Goal: Navigation & Orientation: Go to known website

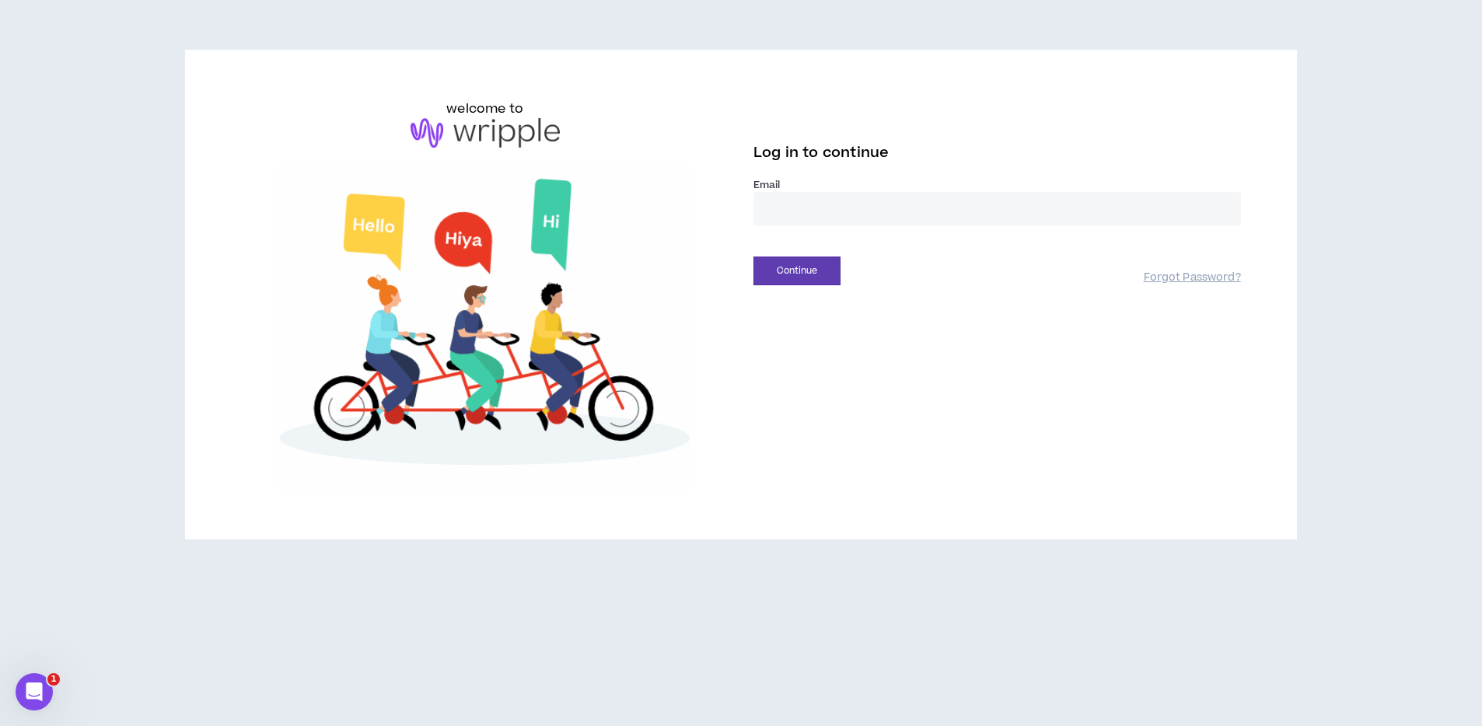
click at [838, 215] on input "email" at bounding box center [998, 208] width 488 height 33
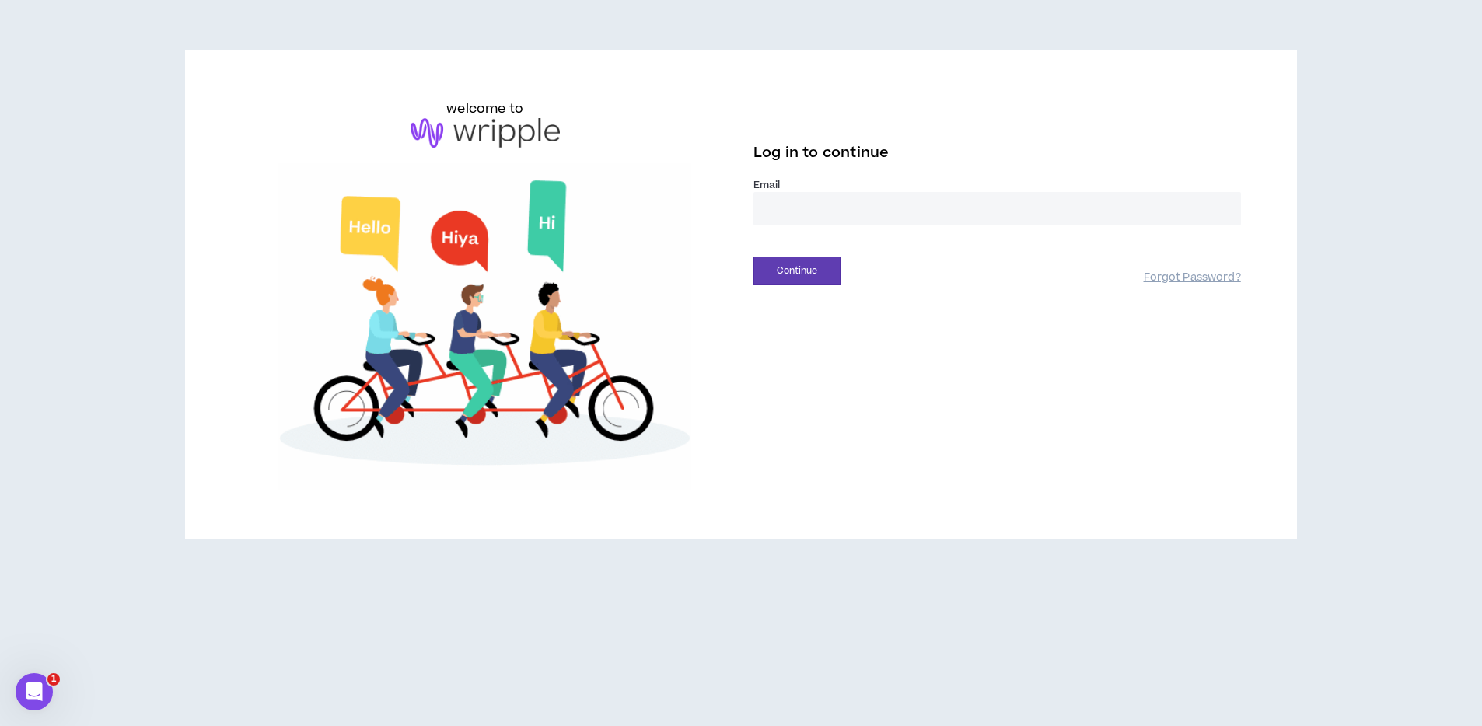
type input "**********"
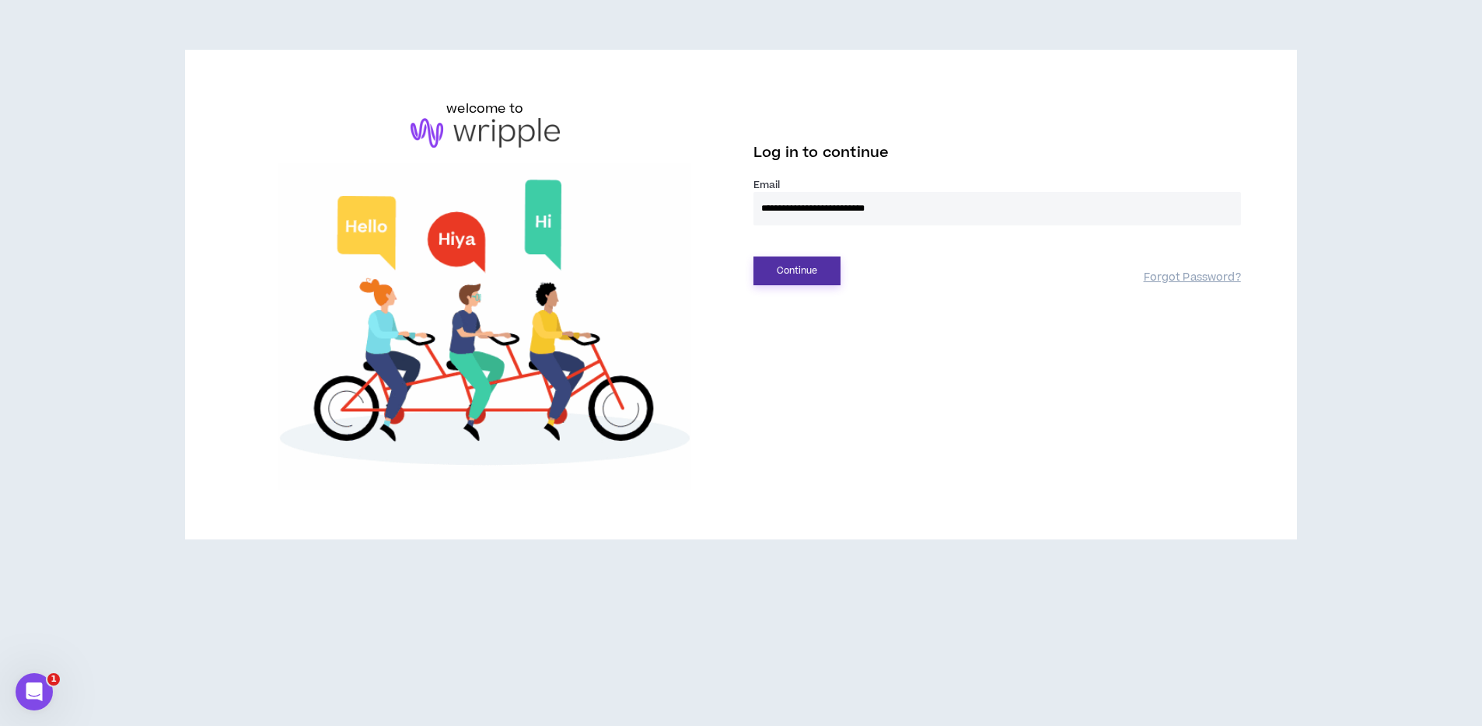
click at [831, 272] on button "Continue" at bounding box center [797, 271] width 87 height 29
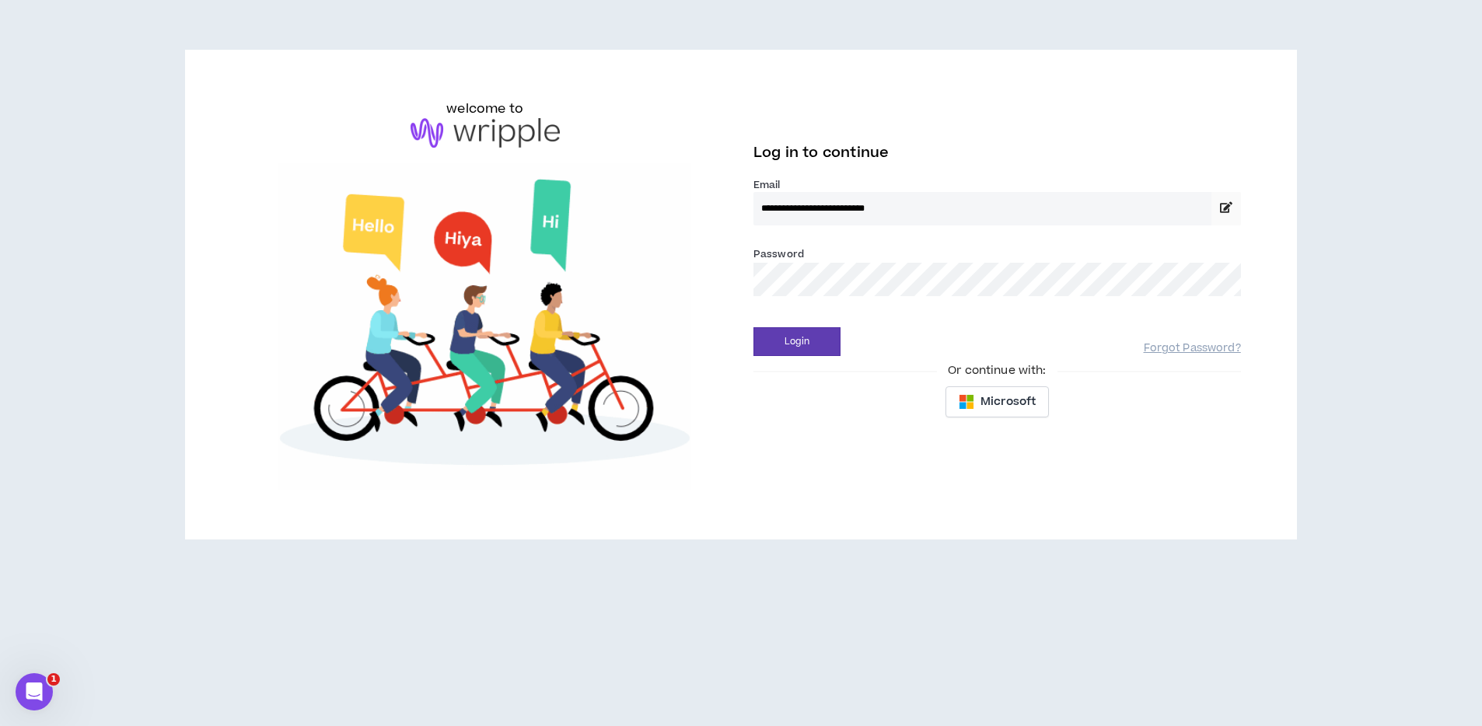
click at [789, 325] on div "Login Forgot Password?" at bounding box center [998, 337] width 488 height 40
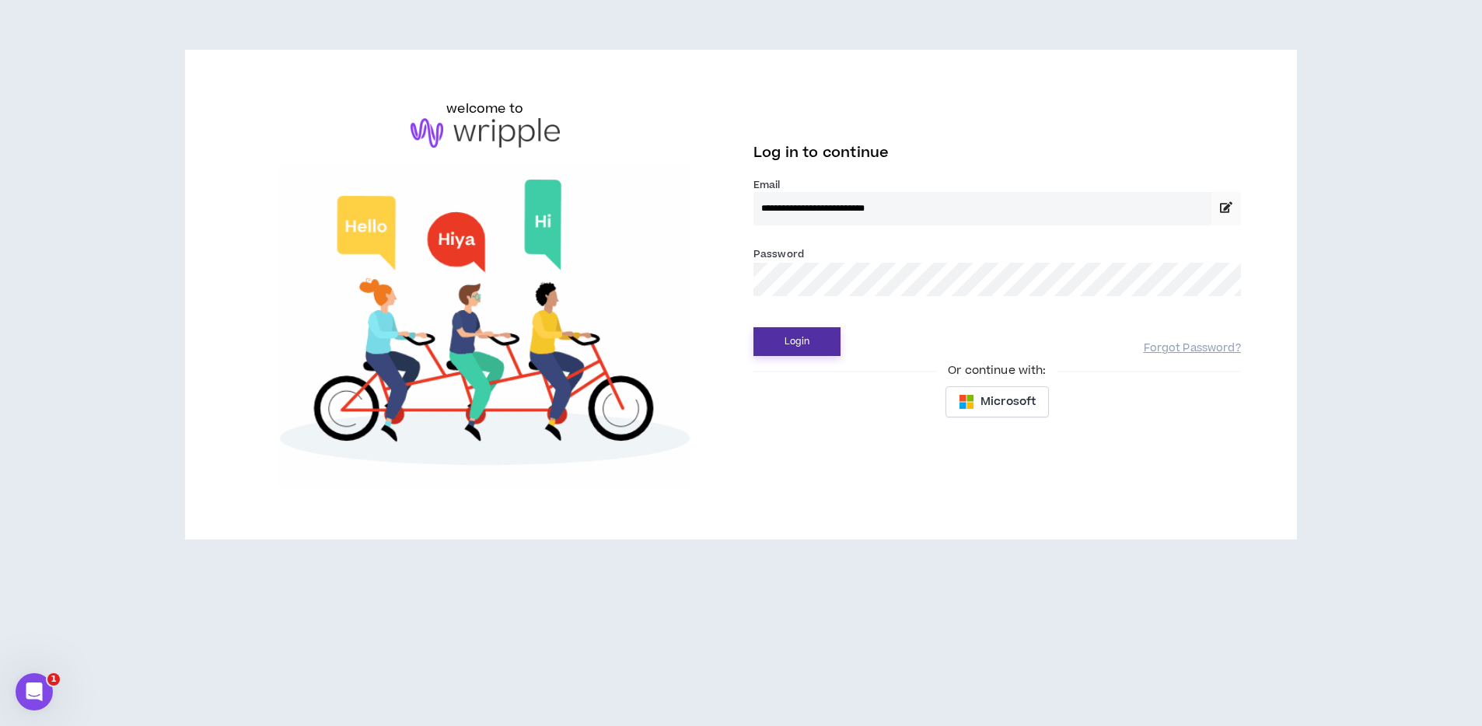
click at [785, 342] on button "Login" at bounding box center [797, 341] width 87 height 29
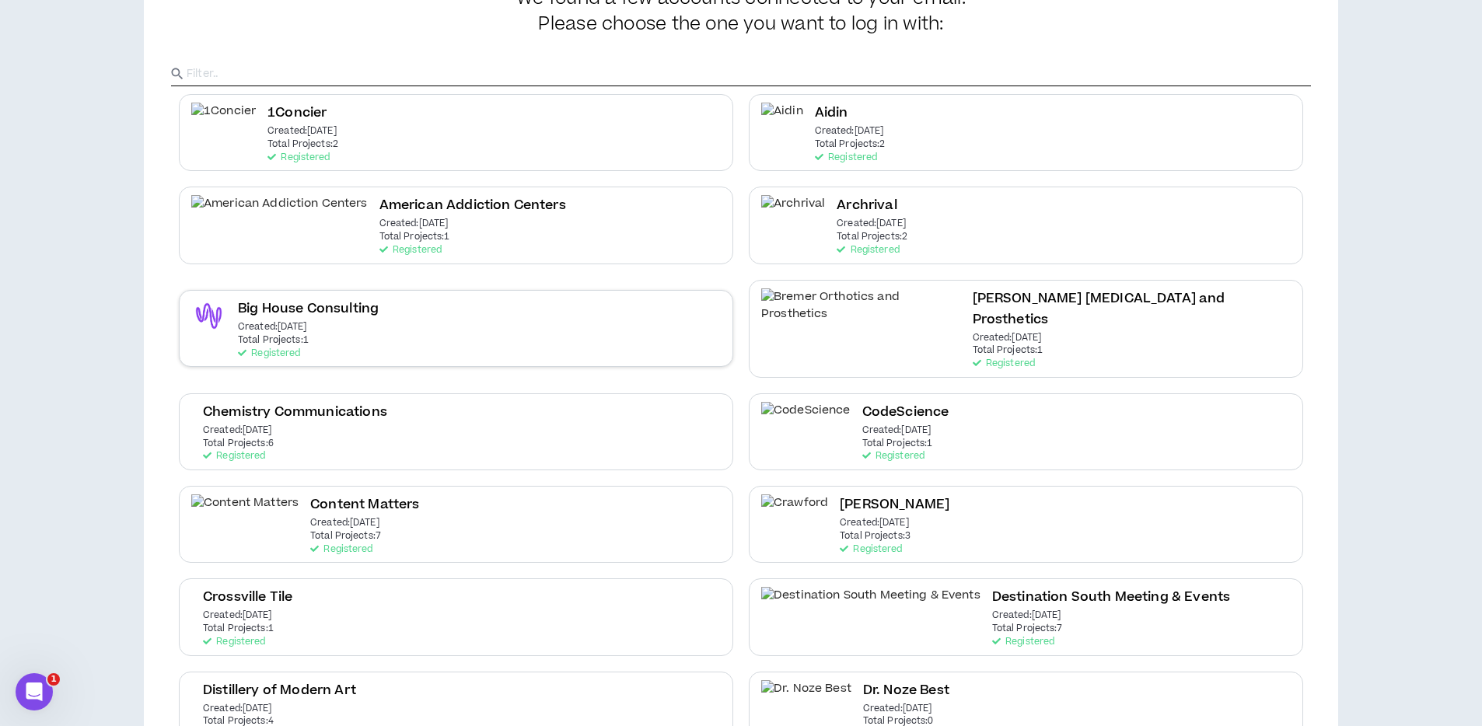
scroll to position [109, 0]
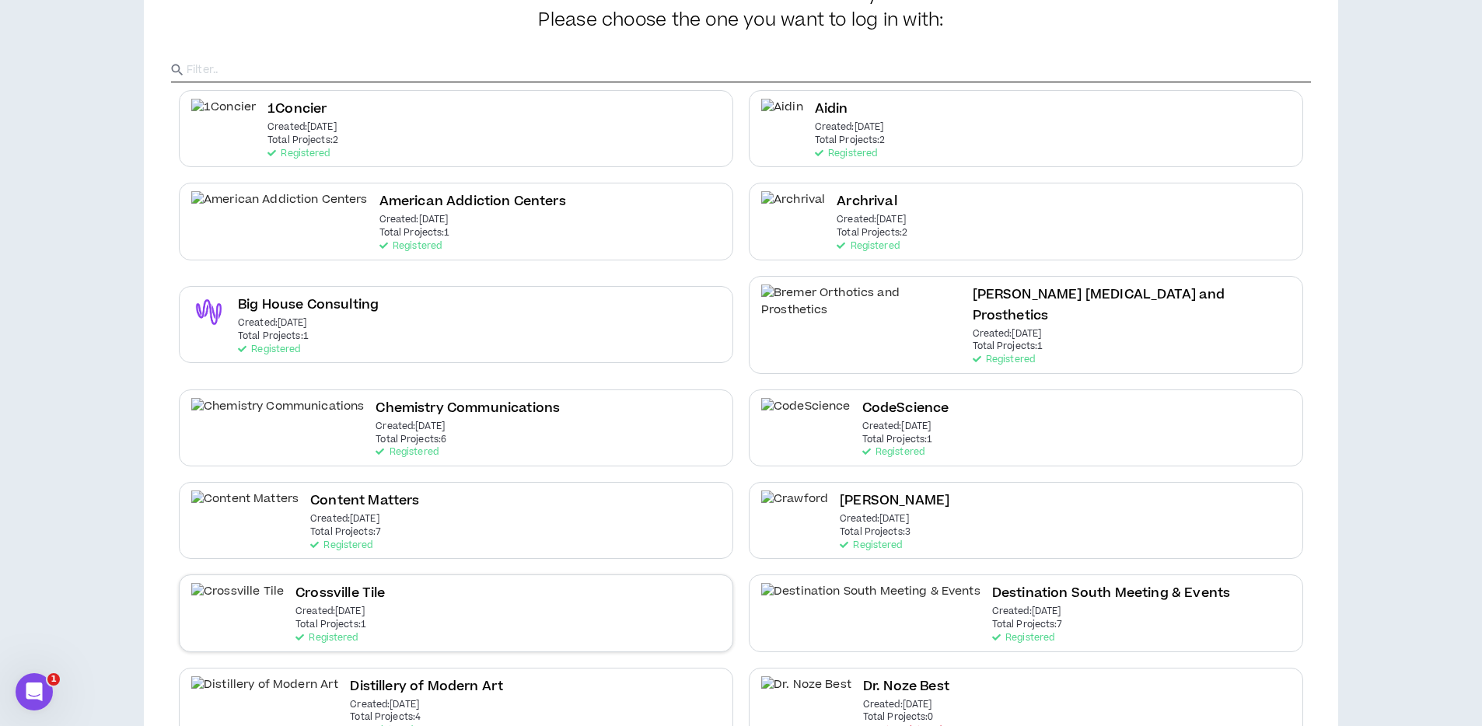
click at [331, 579] on div "Crossville Tile Created: [DATE] Total Projects: 1 Registered" at bounding box center [456, 613] width 555 height 77
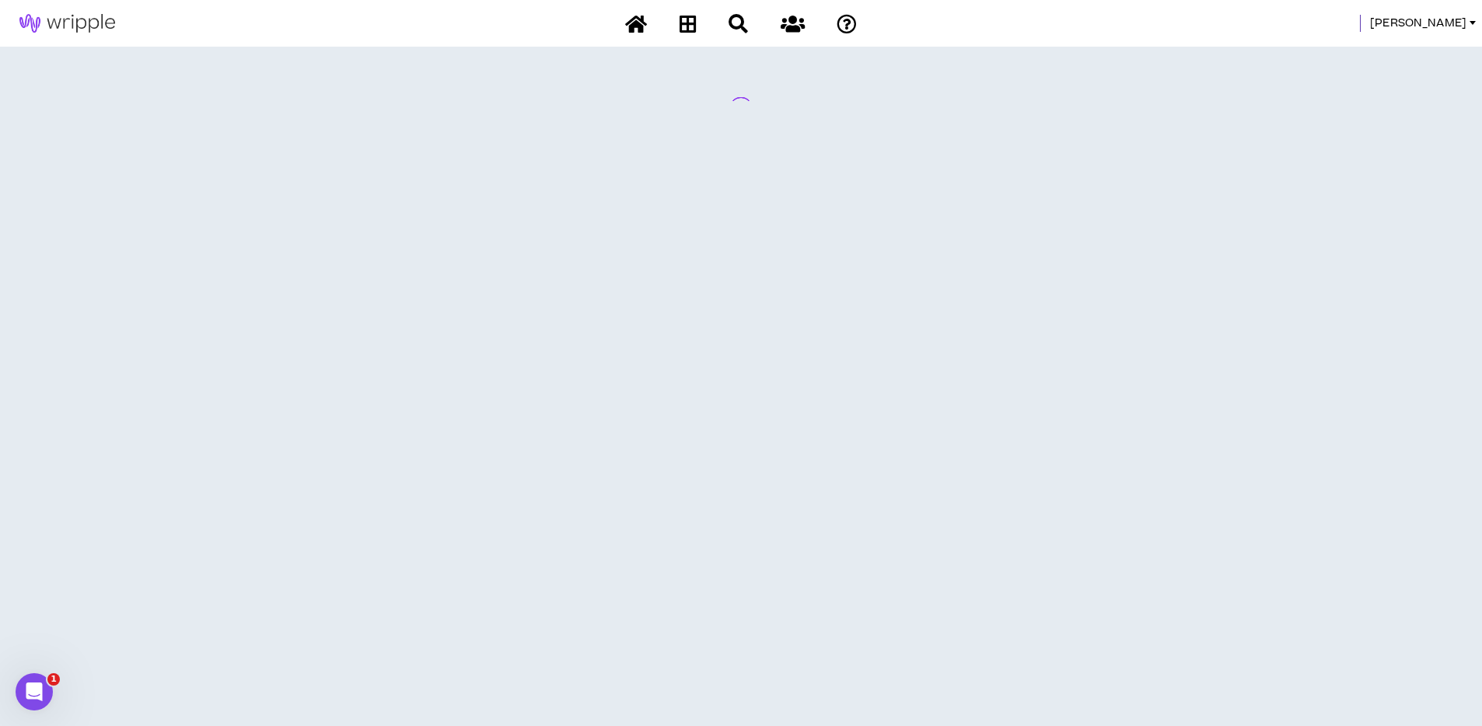
scroll to position [0, 0]
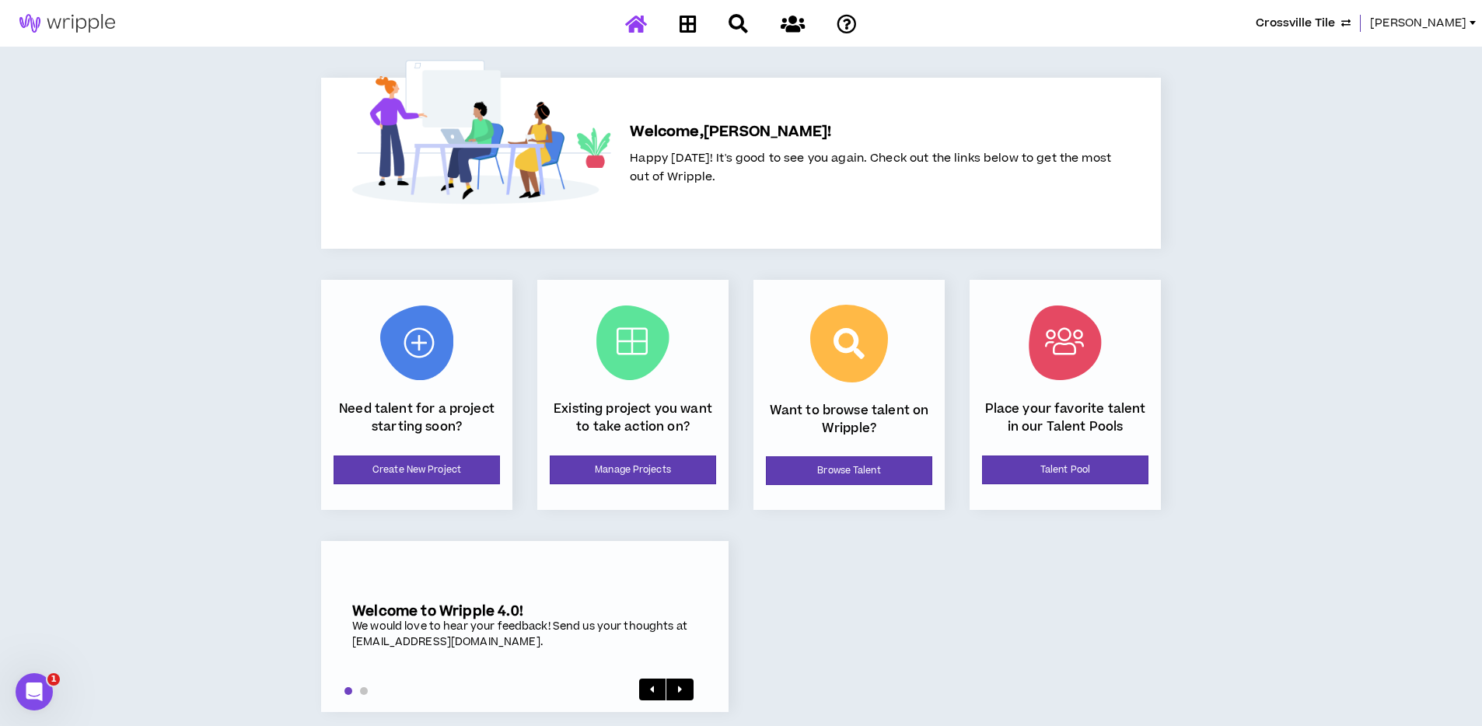
click at [1453, 26] on span "[PERSON_NAME]" at bounding box center [1418, 23] width 96 height 17
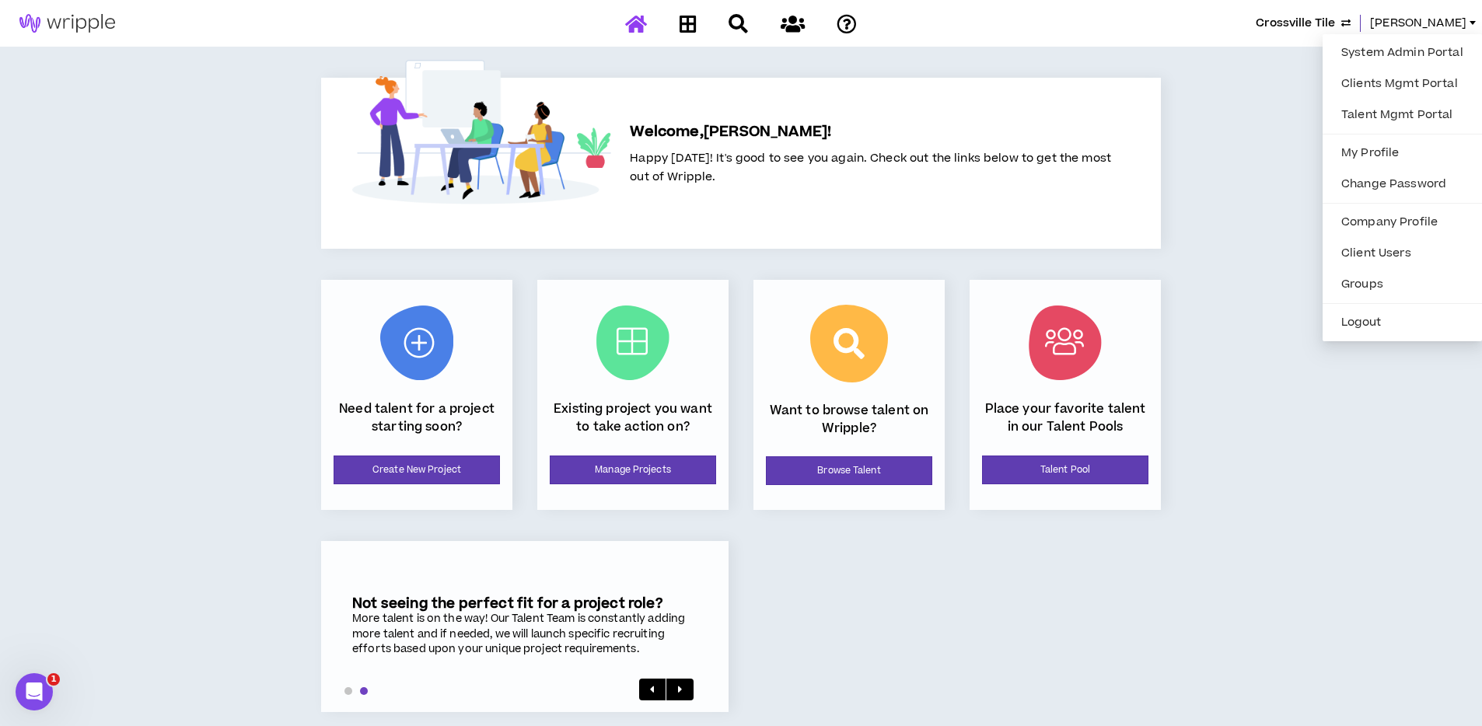
click at [226, 359] on div "Crossville Tile [PERSON_NAME] Welcome, [PERSON_NAME] ! Happy [DATE]! It's good …" at bounding box center [741, 372] width 1482 height 744
